Goal: Find specific page/section: Find specific page/section

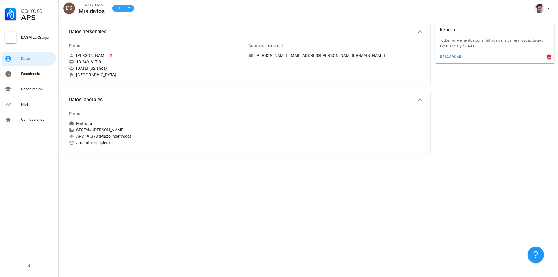
click at [130, 11] on span "12" at bounding box center [128, 8] width 5 height 6
click at [37, 75] on div "Experiencia" at bounding box center [37, 74] width 33 height 5
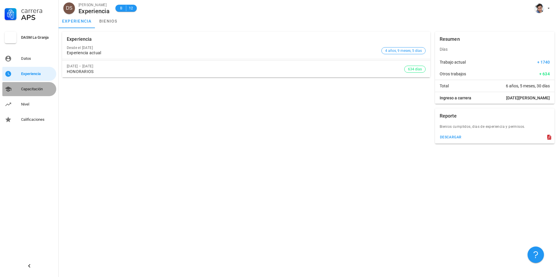
click at [35, 86] on div "Capacitación" at bounding box center [37, 88] width 33 height 9
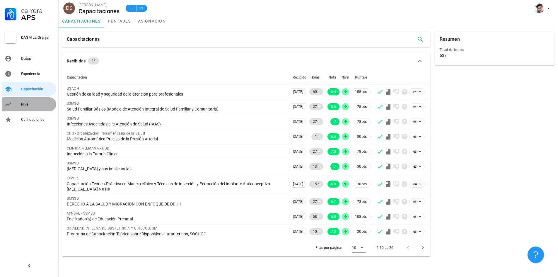
click at [35, 103] on div "Nivel" at bounding box center [37, 104] width 33 height 5
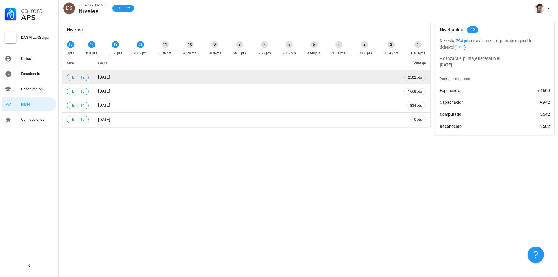
click at [95, 79] on td "[DATE]" at bounding box center [246, 77] width 306 height 14
